Goal: Information Seeking & Learning: Learn about a topic

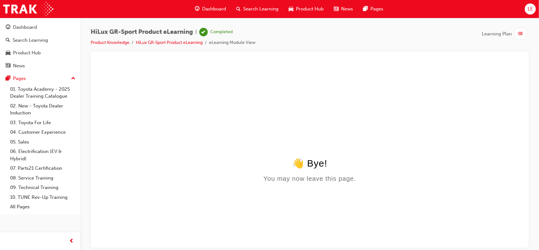
click at [206, 12] on span "Dashboard" at bounding box center [214, 8] width 24 height 7
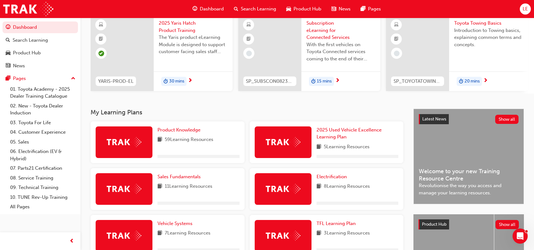
scroll to position [95, 0]
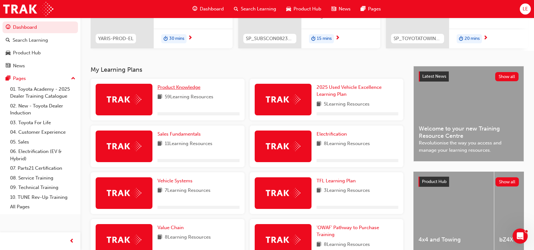
click at [190, 90] on span "Product Knowledge" at bounding box center [179, 87] width 43 height 6
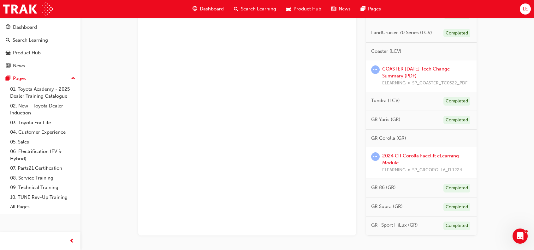
scroll to position [371, 0]
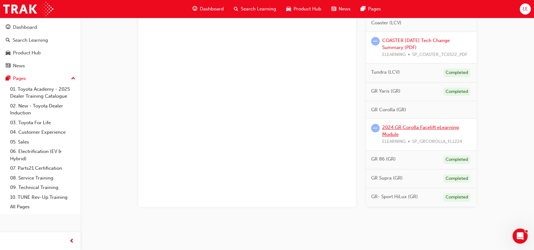
click at [417, 124] on link "2024 GR Corolla Facelift eLearning Module" at bounding box center [420, 130] width 77 height 13
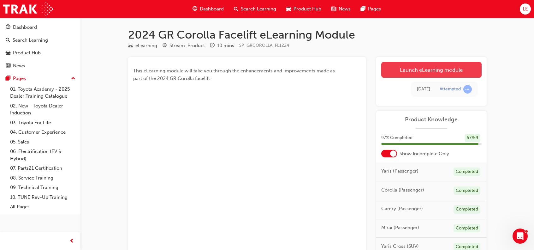
click at [440, 66] on link "Launch eLearning module" at bounding box center [431, 70] width 100 height 16
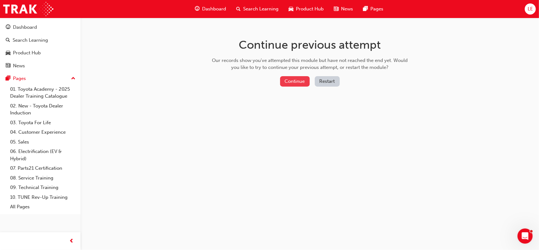
click at [306, 82] on button "Continue" at bounding box center [295, 81] width 30 height 10
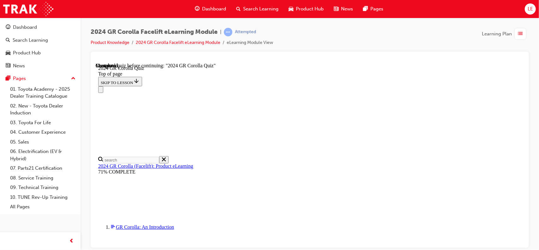
scroll to position [22, 0]
drag, startPoint x: 353, startPoint y: 224, endPoint x: 354, endPoint y: 221, distance: 3.2
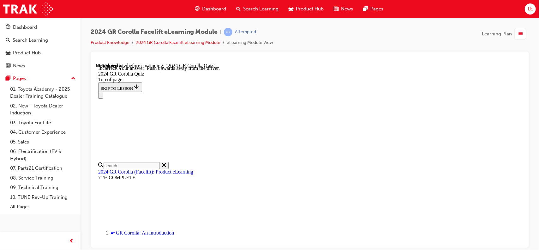
scroll to position [148, 0]
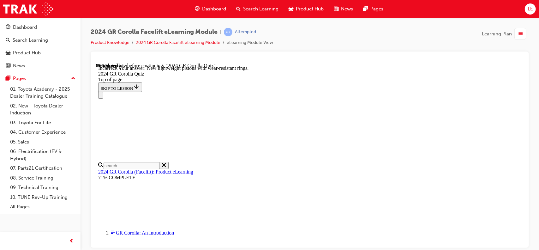
scroll to position [291, 0]
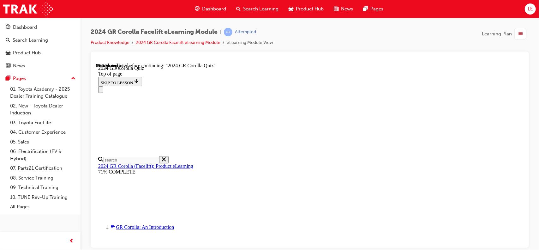
scroll to position [95, 0]
drag, startPoint x: 298, startPoint y: 189, endPoint x: 304, endPoint y: 189, distance: 6.0
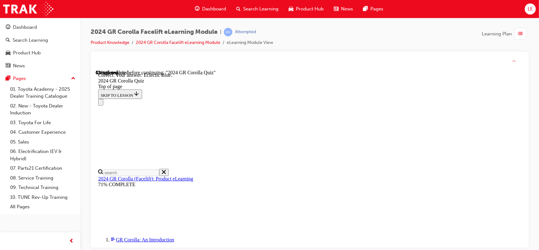
scroll to position [156, 0]
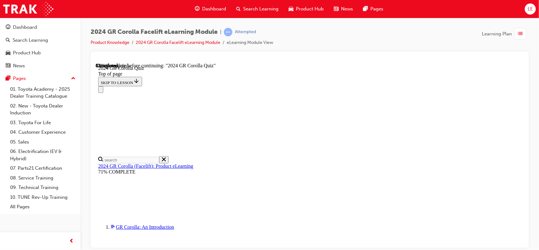
scroll to position [237, 0]
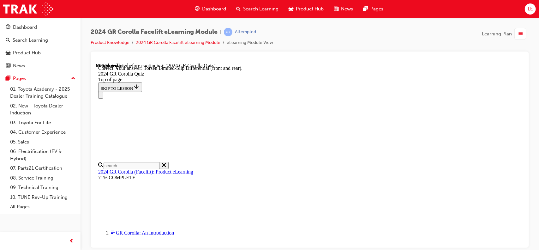
scroll to position [0, 0]
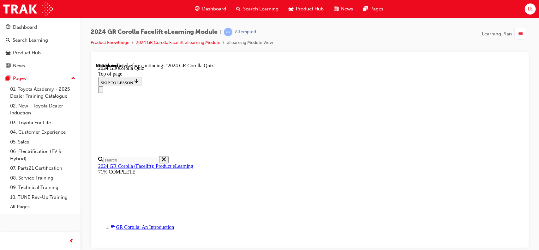
scroll to position [86, 0]
drag, startPoint x: 289, startPoint y: 120, endPoint x: 330, endPoint y: 136, distance: 44.1
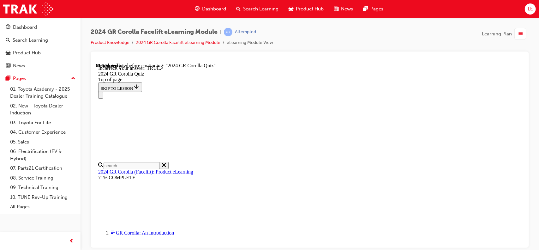
scroll to position [105, 0]
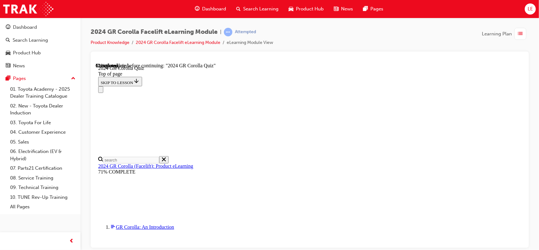
scroll to position [212, 0]
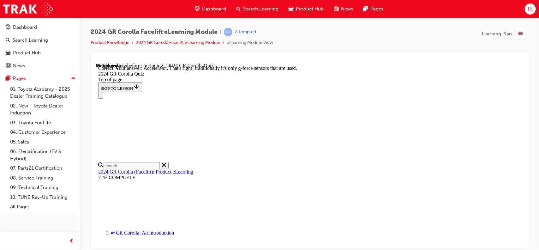
scroll to position [299, 0]
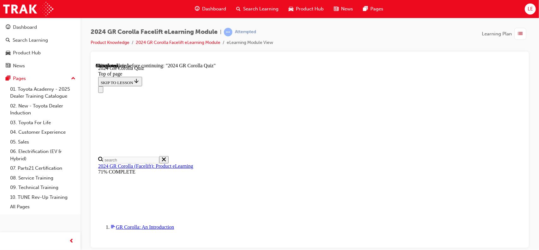
scroll to position [221, 0]
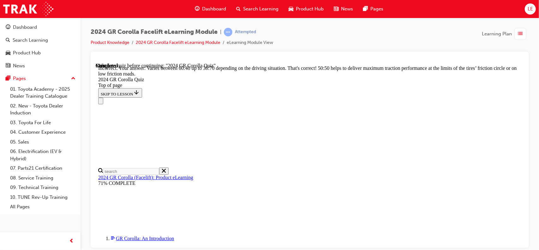
scroll to position [311, 0]
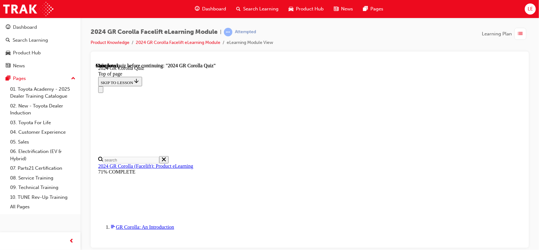
scroll to position [161, 0]
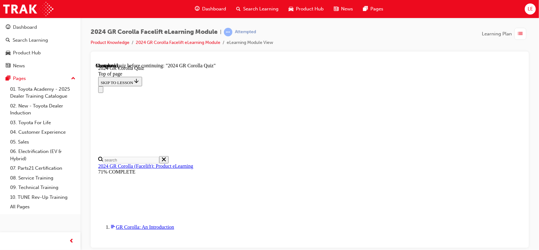
drag, startPoint x: 263, startPoint y: 153, endPoint x: 259, endPoint y: 167, distance: 14.7
drag, startPoint x: 260, startPoint y: 205, endPoint x: 264, endPoint y: 214, distance: 9.9
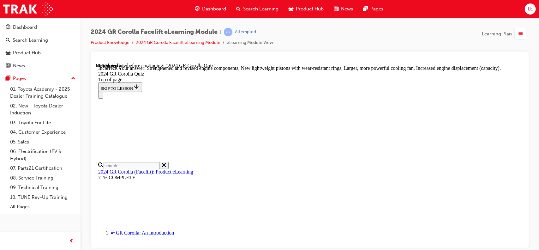
scroll to position [291, 0]
